Goal: Task Accomplishment & Management: Manage account settings

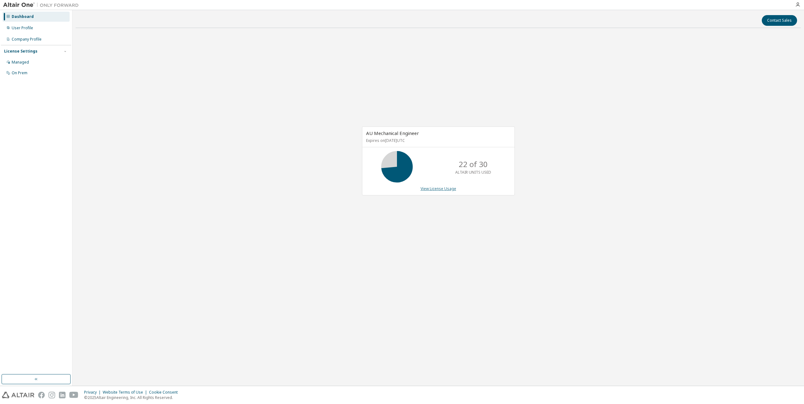
click at [440, 189] on link "View License Usage" at bounding box center [438, 188] width 36 height 5
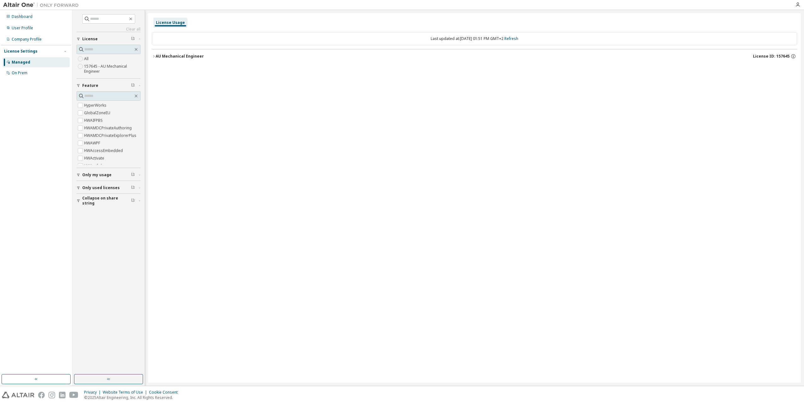
click at [154, 55] on icon "button" at bounding box center [154, 56] width 4 height 4
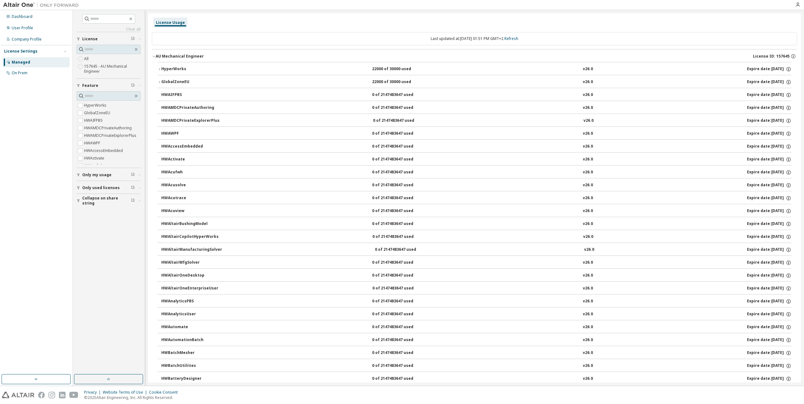
click at [169, 72] on div "HyperWorks" at bounding box center [189, 69] width 57 height 6
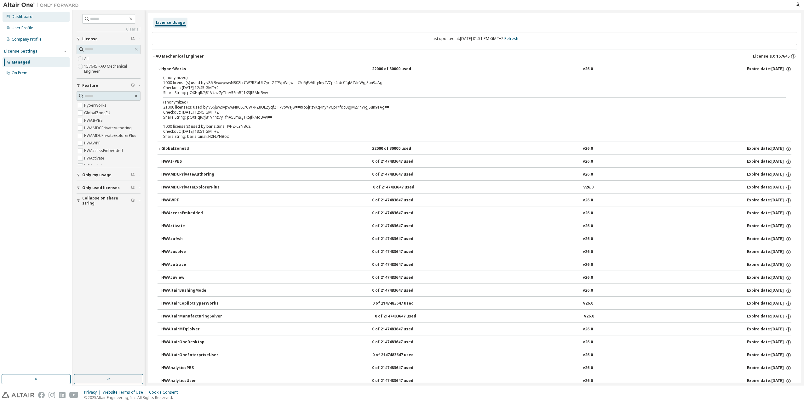
click at [24, 20] on div "Dashboard" at bounding box center [36, 17] width 67 height 10
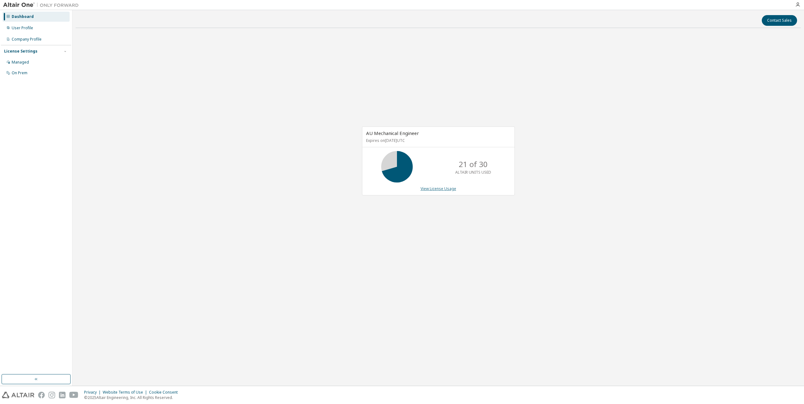
click at [440, 188] on link "View License Usage" at bounding box center [438, 188] width 36 height 5
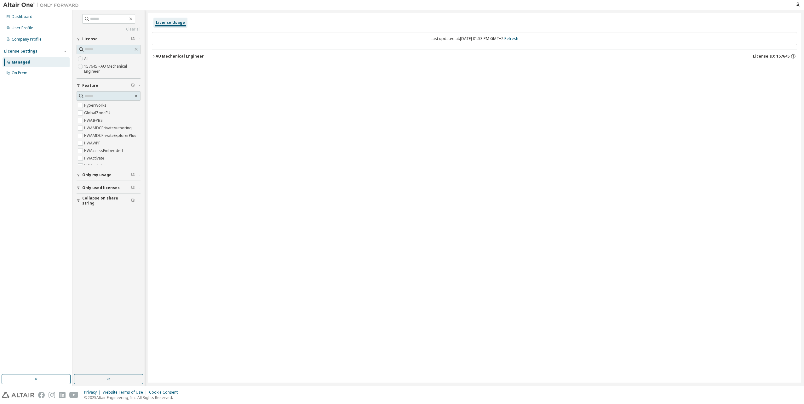
click at [155, 56] on icon "button" at bounding box center [154, 56] width 4 height 4
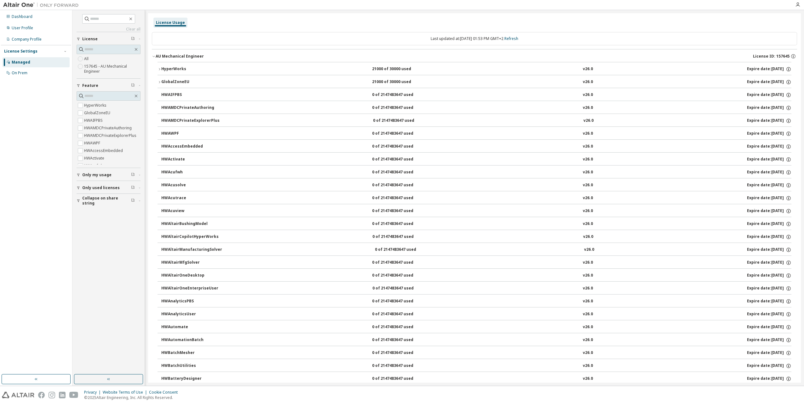
click at [160, 70] on icon "button" at bounding box center [159, 69] width 4 height 4
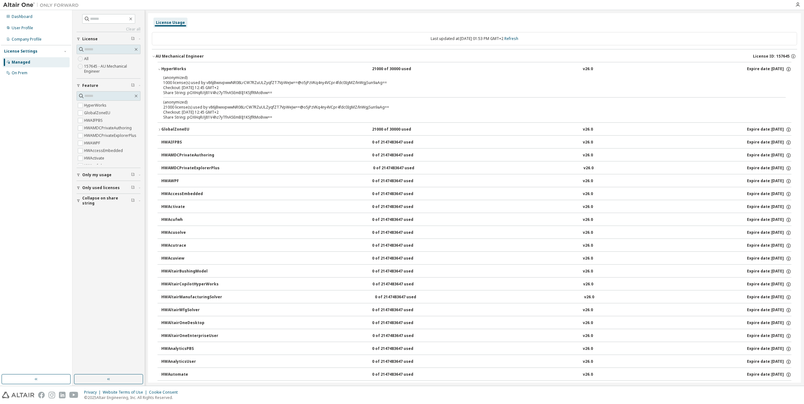
click at [156, 56] on div "AU Mechanical Engineer" at bounding box center [180, 56] width 48 height 5
